Goal: Find specific page/section: Find specific page/section

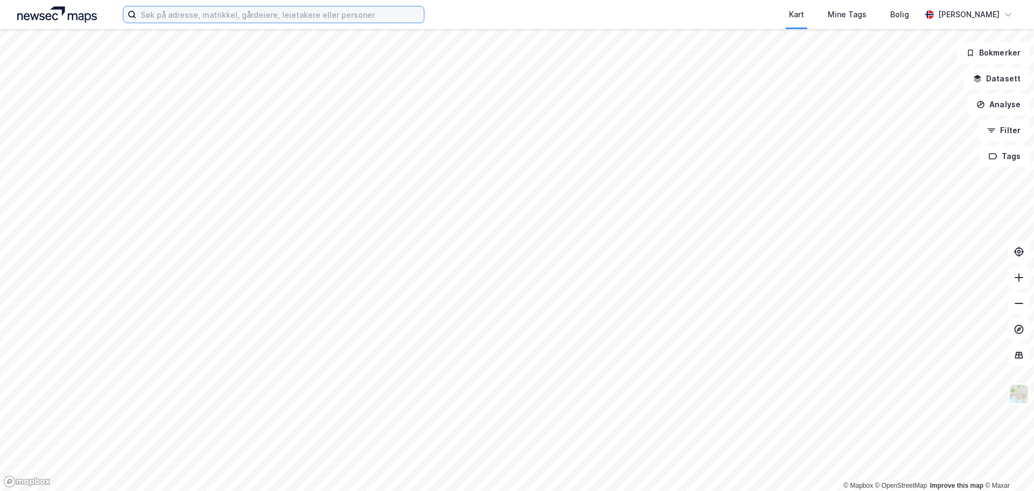
click at [220, 18] on input at bounding box center [280, 14] width 288 height 16
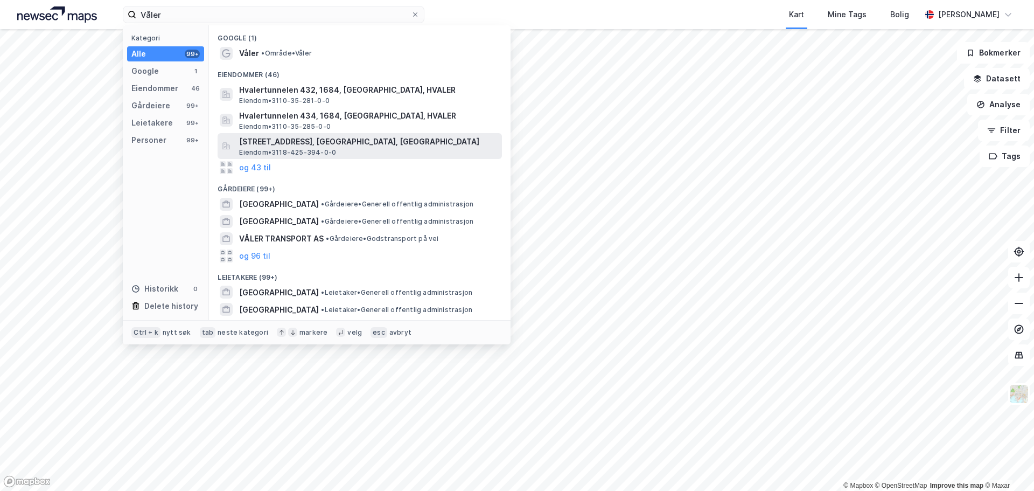
click at [306, 141] on span "[STREET_ADDRESS], [GEOGRAPHIC_DATA], [GEOGRAPHIC_DATA]" at bounding box center [368, 141] width 259 height 13
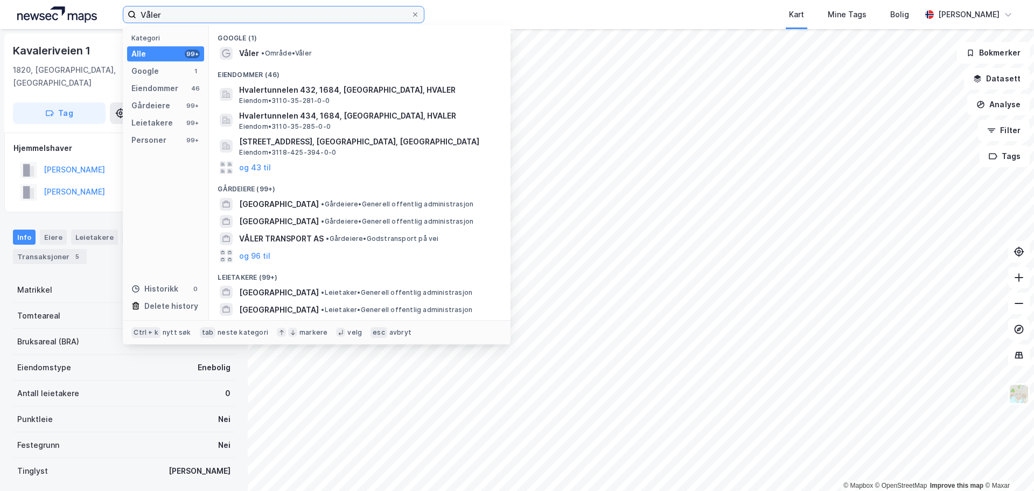
click at [163, 17] on input "Våler" at bounding box center [273, 14] width 275 height 16
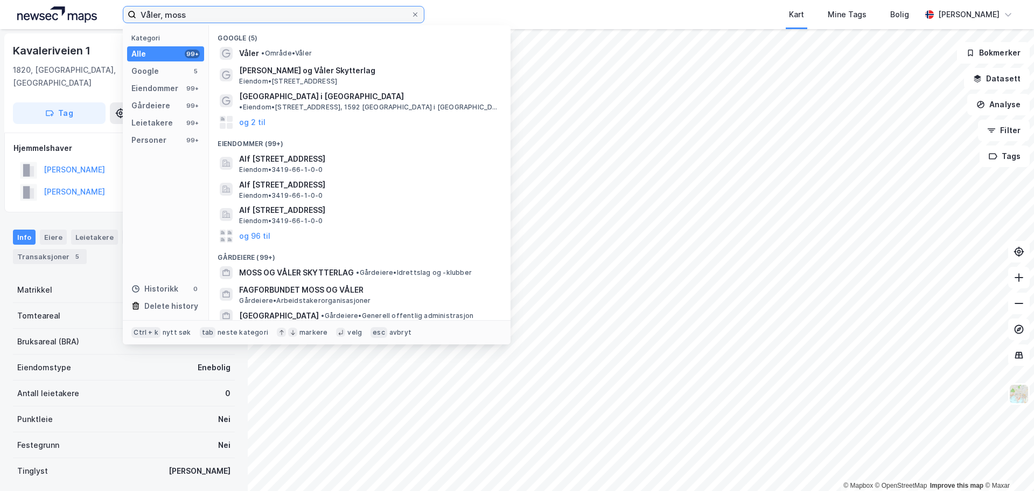
drag, startPoint x: 229, startPoint y: 18, endPoint x: -44, endPoint y: 6, distance: 272.8
click at [0, 6] on html "Våler, moss Kategori Alle 99+ Google 5 Eiendommer 99+ Gårdeiere 99+ Leietakere …" at bounding box center [517, 245] width 1034 height 491
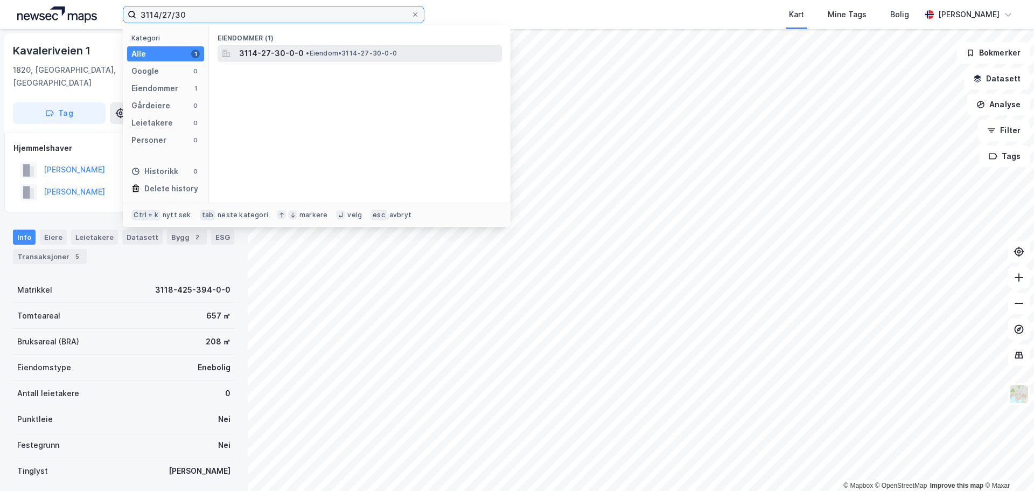
type input "3114/27/30"
click at [291, 54] on span "3114-27-30-0-0" at bounding box center [271, 53] width 65 height 13
